Goal: Find specific page/section: Find specific page/section

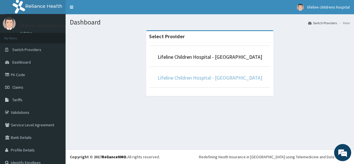
click at [213, 78] on link "Lifeline Children Hospital - [GEOGRAPHIC_DATA]" at bounding box center [210, 77] width 105 height 7
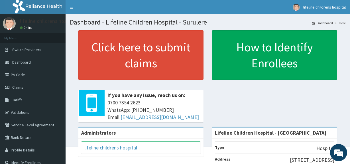
drag, startPoint x: 24, startPoint y: 113, endPoint x: 98, endPoint y: 97, distance: 75.5
click at [24, 112] on link "Validations" at bounding box center [33, 112] width 66 height 13
